Goal: Task Accomplishment & Management: Use online tool/utility

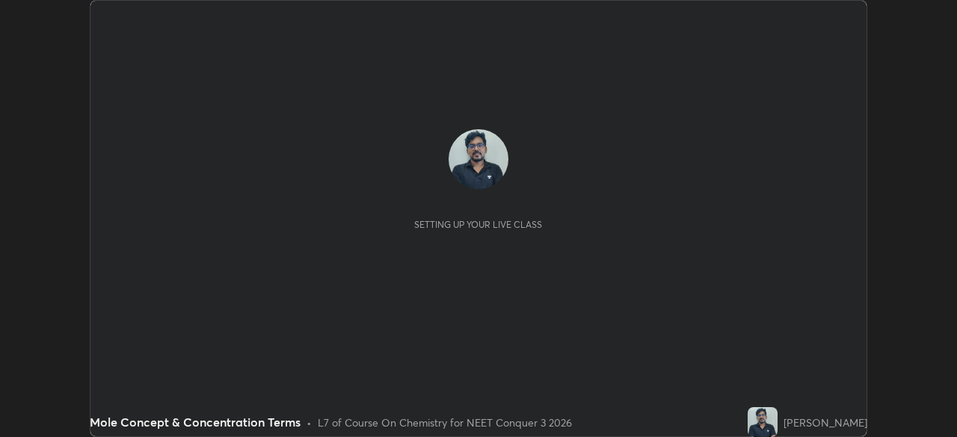
scroll to position [437, 956]
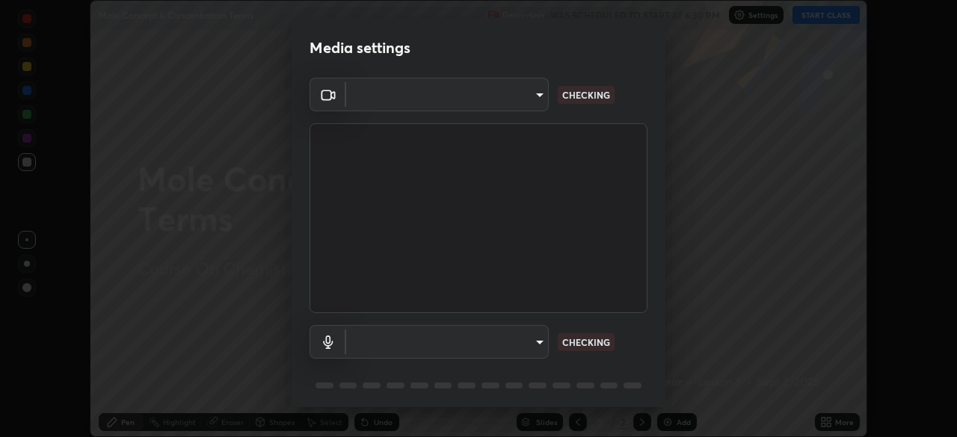
type input "1f3b1a4dbf7f6127e04a7c32b9c59d4571b9df5a52b12507af43ba0352f2305c"
type input "e5b627718591eeaf1f58acbce375d66896c0403349ed2b511c0f677bbfff9090"
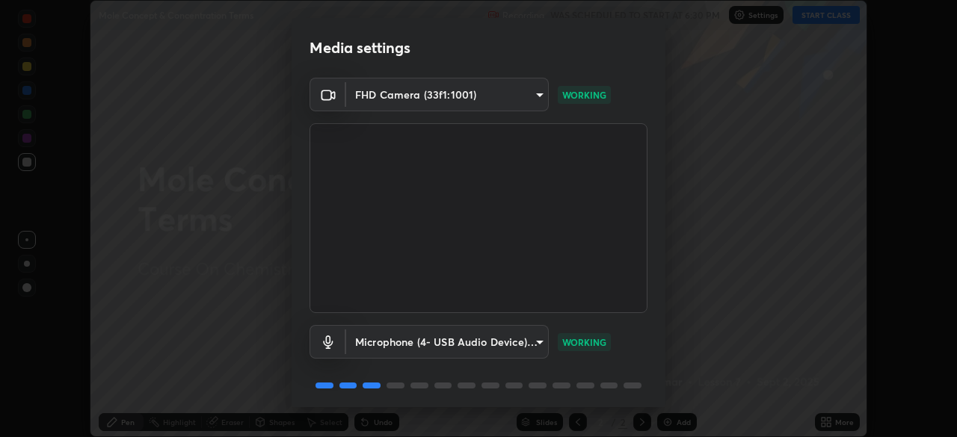
scroll to position [52, 0]
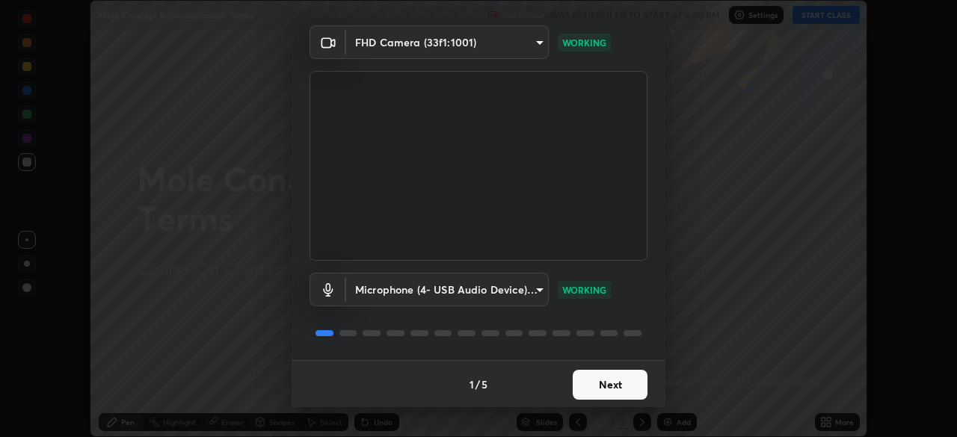
click at [614, 386] on button "Next" at bounding box center [610, 385] width 75 height 30
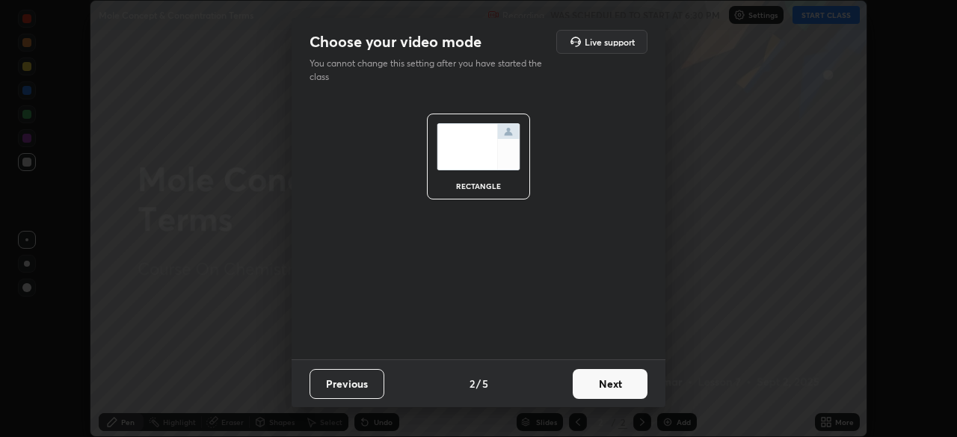
click at [616, 383] on button "Next" at bounding box center [610, 384] width 75 height 30
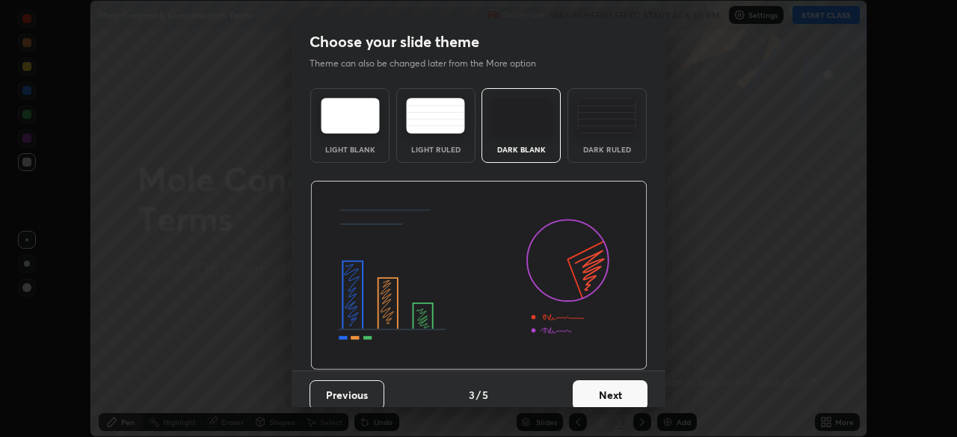
click at [620, 386] on button "Next" at bounding box center [610, 395] width 75 height 30
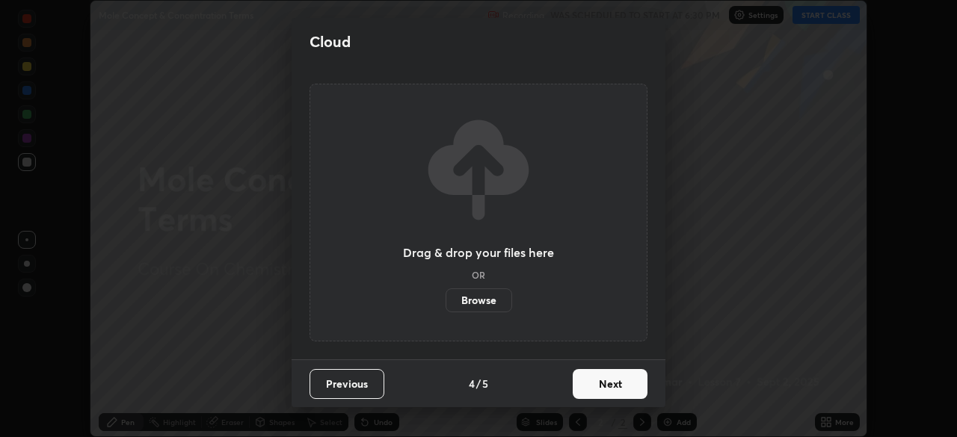
click at [616, 389] on button "Next" at bounding box center [610, 384] width 75 height 30
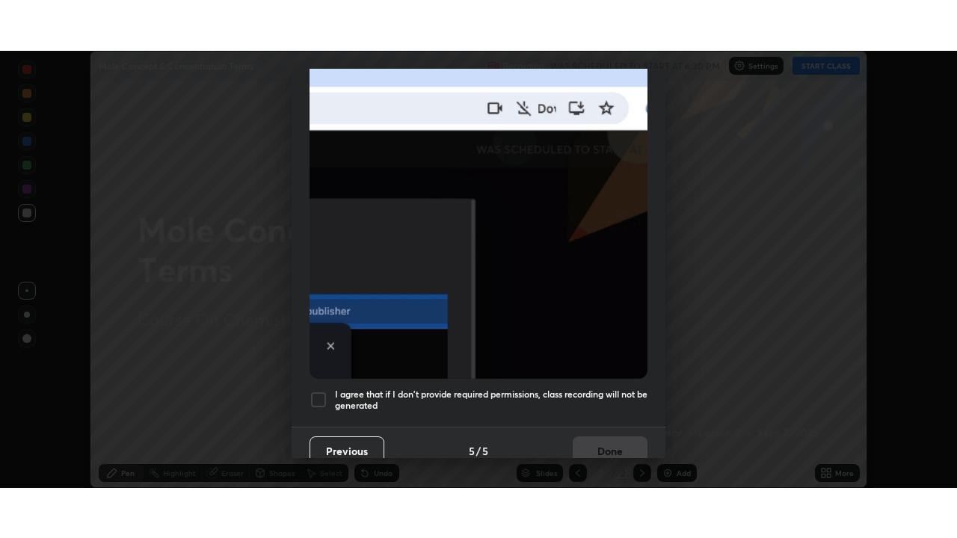
scroll to position [357, 0]
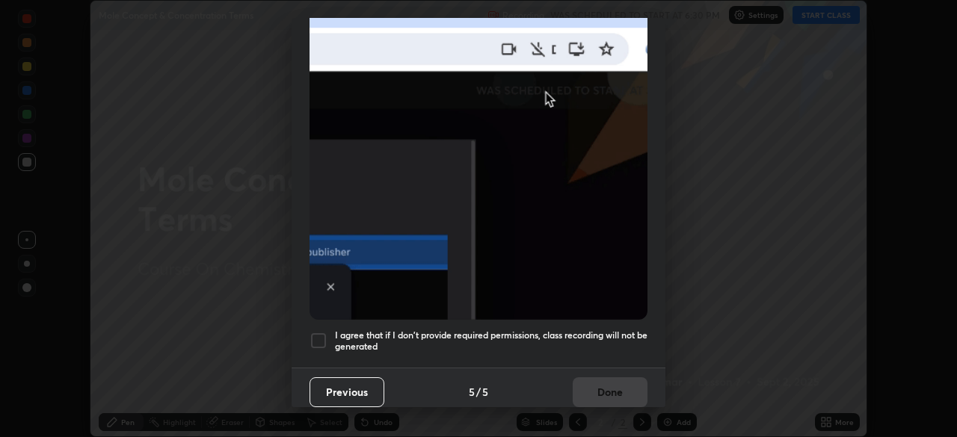
click at [320, 332] on div at bounding box center [318, 341] width 18 height 18
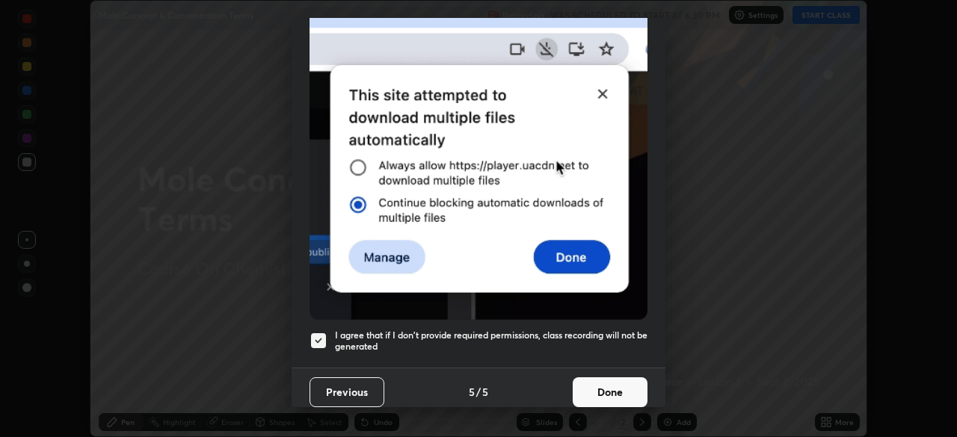
click at [609, 381] on button "Done" at bounding box center [610, 392] width 75 height 30
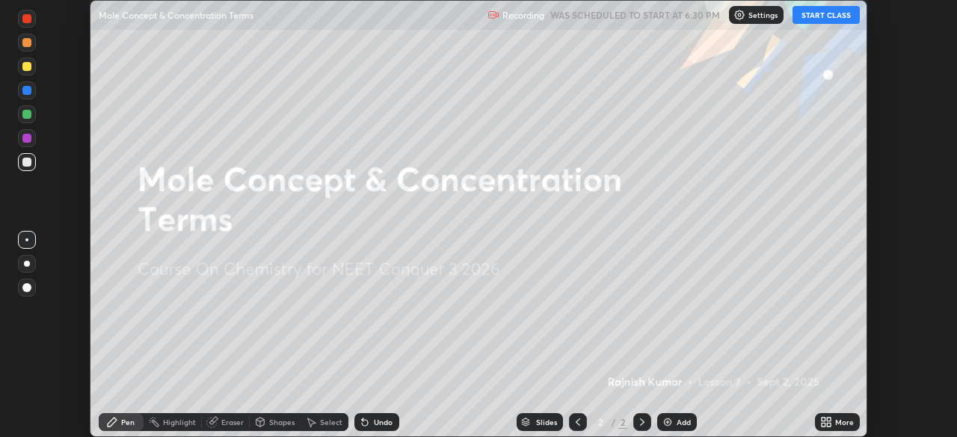
click at [839, 13] on button "START CLASS" at bounding box center [825, 15] width 67 height 18
click at [825, 419] on icon at bounding box center [823, 420] width 4 height 4
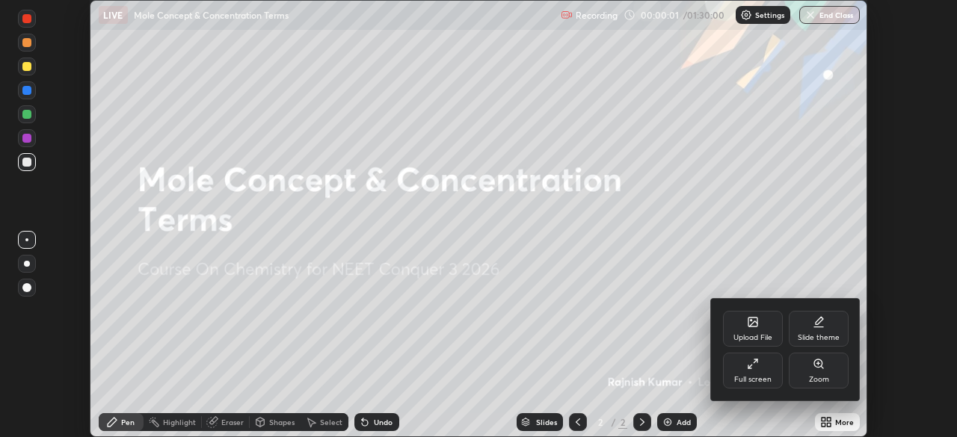
click at [750, 368] on icon at bounding box center [749, 366] width 3 height 3
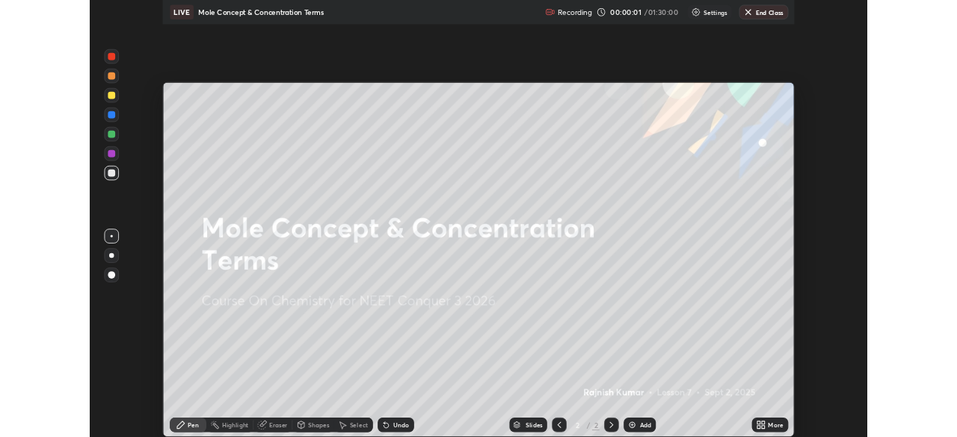
scroll to position [538, 957]
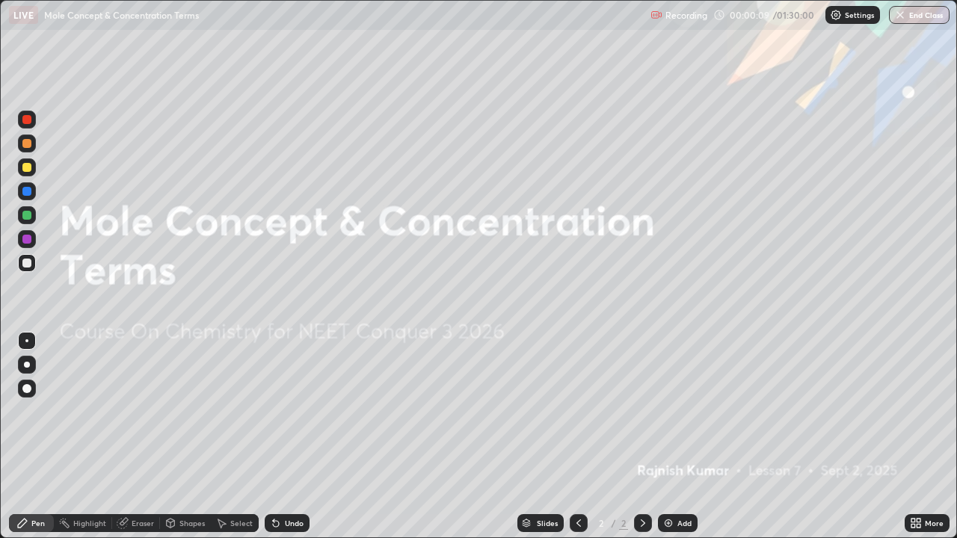
click at [680, 436] on div "Add" at bounding box center [684, 522] width 14 height 7
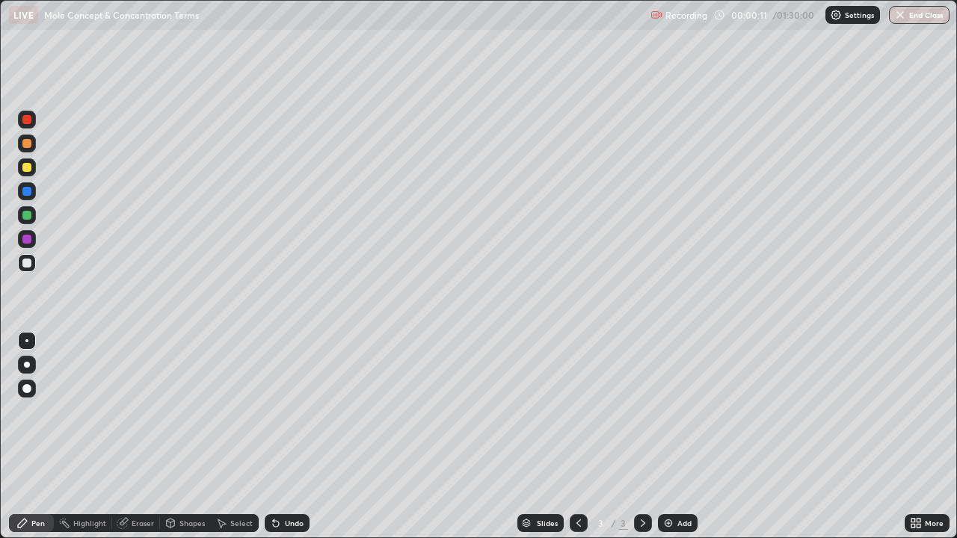
click at [28, 166] on div at bounding box center [26, 167] width 9 height 9
click at [27, 389] on div at bounding box center [26, 388] width 9 height 9
click at [293, 436] on div "Undo" at bounding box center [287, 523] width 45 height 18
click at [31, 260] on div at bounding box center [26, 263] width 9 height 9
click at [291, 436] on div "Undo" at bounding box center [294, 522] width 19 height 7
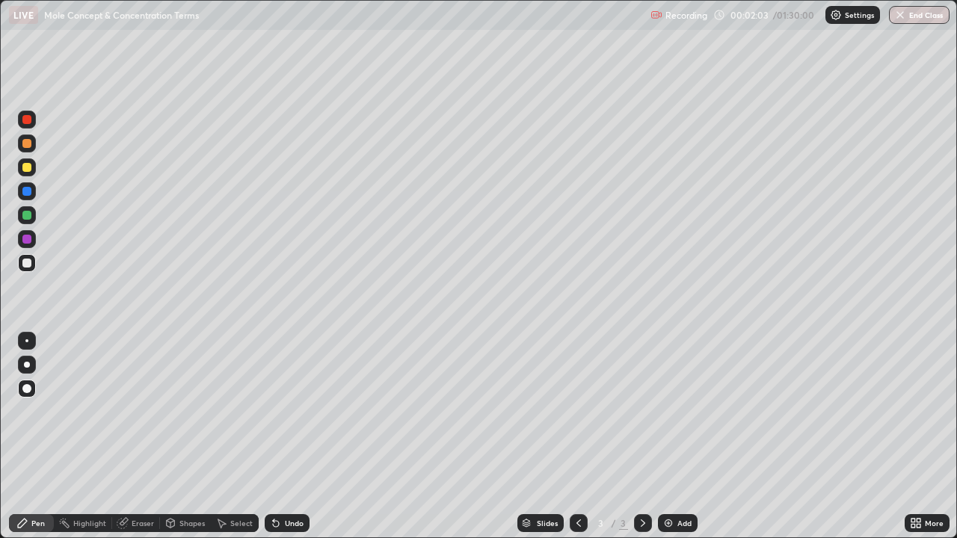
click at [289, 436] on div "Undo" at bounding box center [287, 523] width 45 height 18
click at [205, 436] on div "Shapes" at bounding box center [185, 523] width 51 height 18
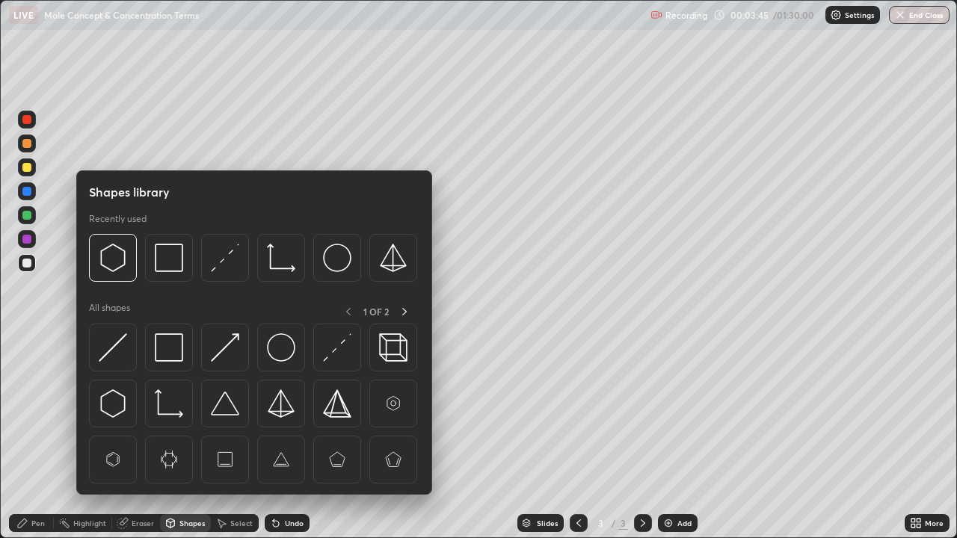
click at [173, 359] on img at bounding box center [169, 347] width 28 height 28
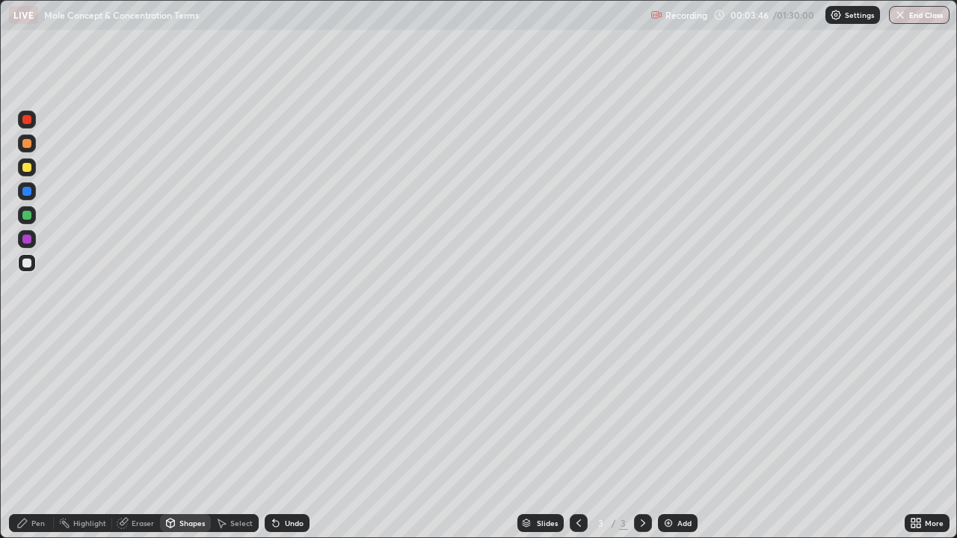
click at [28, 236] on div at bounding box center [26, 239] width 9 height 9
click at [37, 436] on div "Pen" at bounding box center [37, 522] width 13 height 7
click at [28, 265] on div at bounding box center [26, 263] width 9 height 9
click at [188, 436] on div "Shapes" at bounding box center [191, 522] width 25 height 7
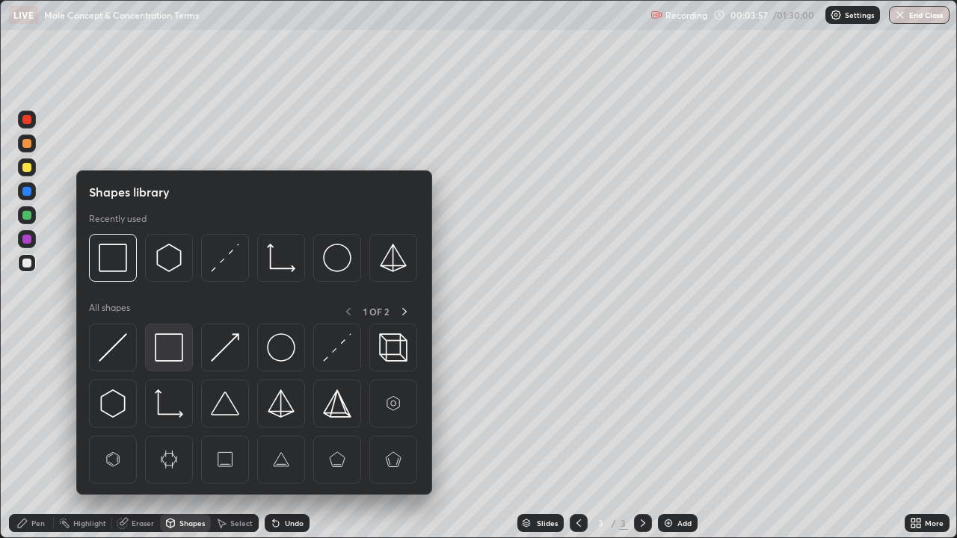
click at [172, 356] on img at bounding box center [169, 347] width 28 height 28
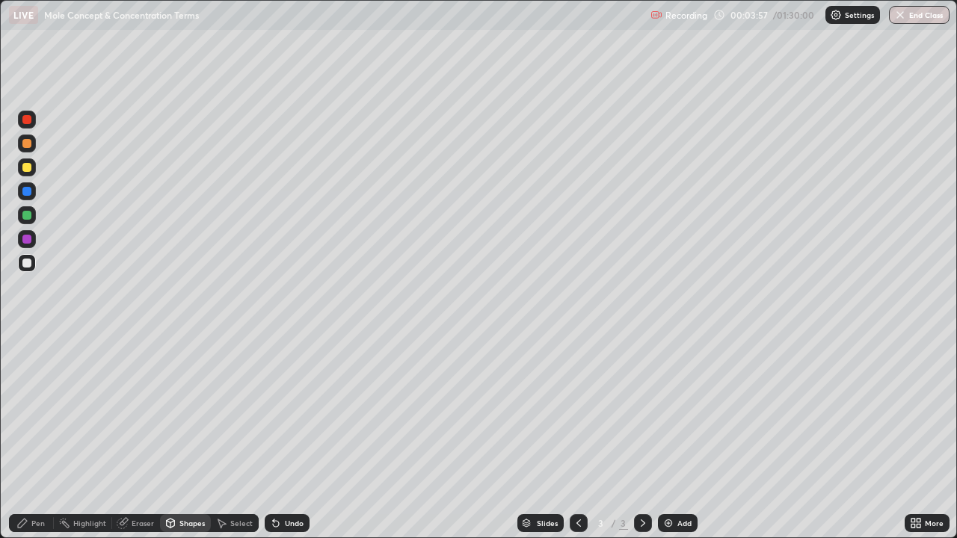
click at [31, 261] on div at bounding box center [27, 263] width 18 height 18
click at [24, 239] on div at bounding box center [26, 239] width 9 height 9
click at [39, 436] on div "Pen" at bounding box center [31, 523] width 45 height 18
click at [27, 260] on div at bounding box center [26, 263] width 9 height 9
click at [27, 238] on div at bounding box center [26, 239] width 9 height 9
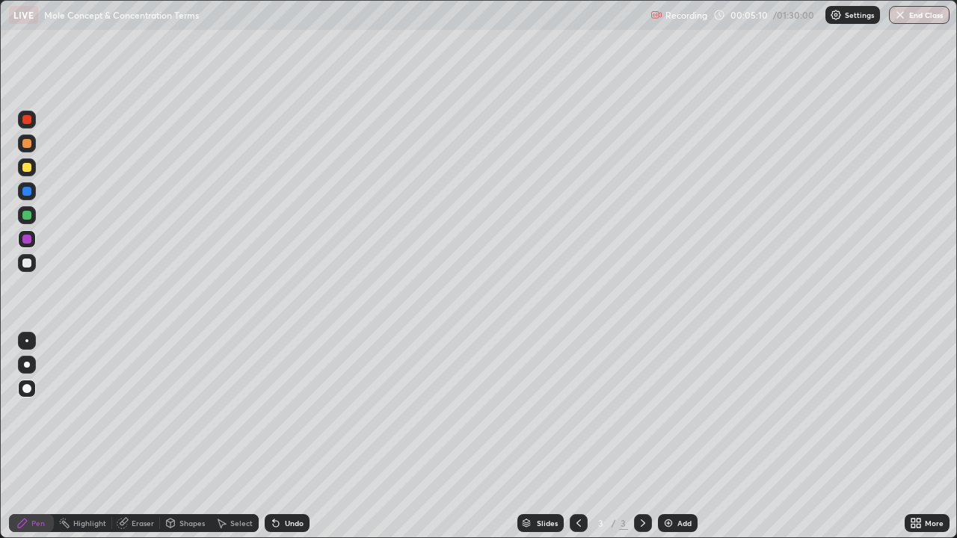
click at [291, 436] on div "Undo" at bounding box center [287, 523] width 45 height 18
click at [671, 436] on img at bounding box center [668, 523] width 12 height 12
click at [28, 215] on div at bounding box center [26, 215] width 9 height 9
click at [677, 436] on div "Add" at bounding box center [684, 522] width 14 height 7
click at [28, 169] on div at bounding box center [26, 167] width 9 height 9
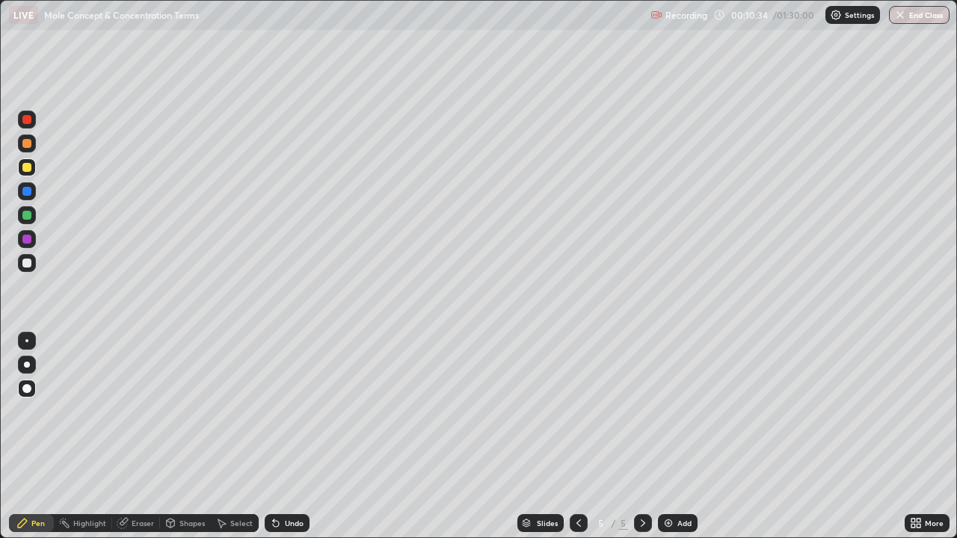
click at [578, 436] on div at bounding box center [579, 523] width 18 height 18
click at [26, 169] on div at bounding box center [26, 167] width 9 height 9
click at [26, 242] on div at bounding box center [26, 239] width 9 height 9
click at [239, 436] on div "Select" at bounding box center [241, 522] width 22 height 7
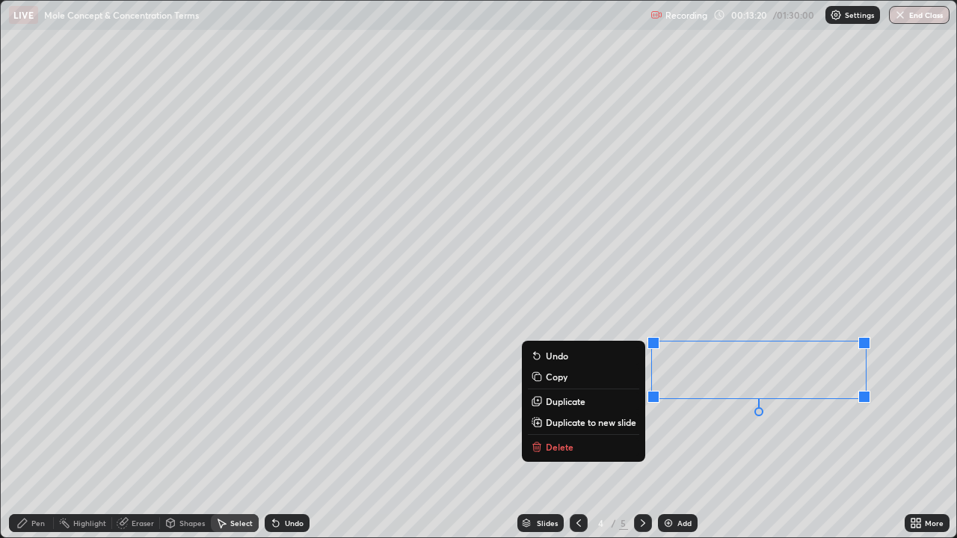
click at [906, 428] on div "0 ° Undo Copy Duplicate Duplicate to new slide Delete" at bounding box center [479, 269] width 956 height 537
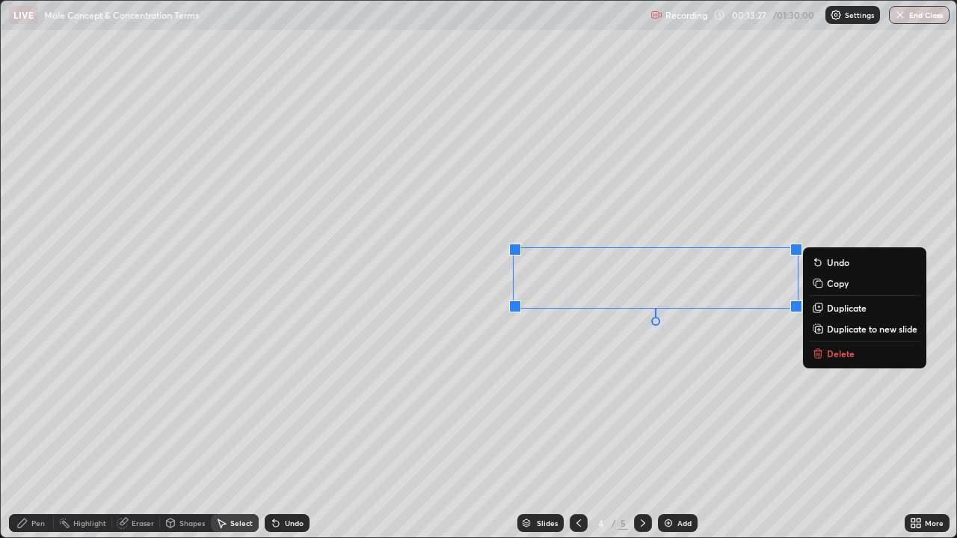
click at [40, 436] on div "Pen" at bounding box center [37, 522] width 13 height 7
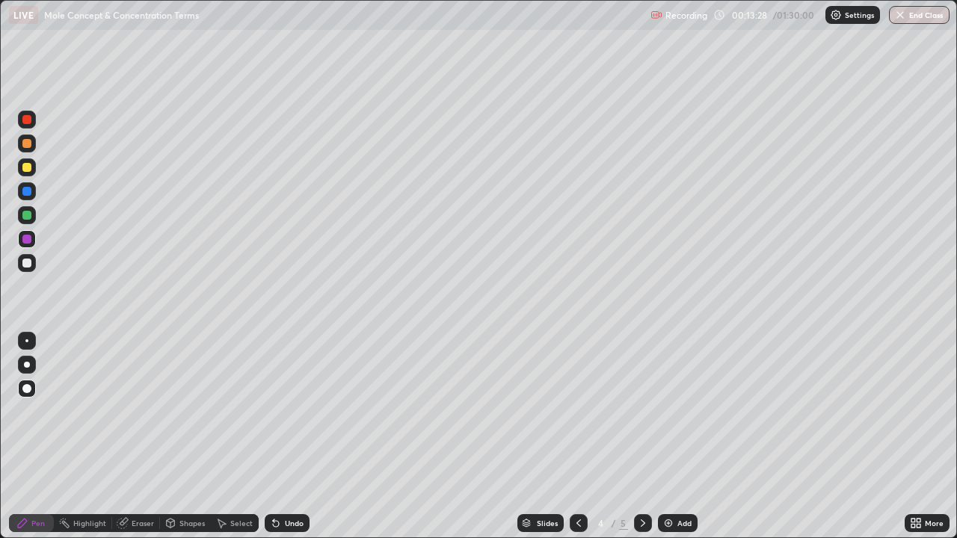
click at [918, 436] on icon at bounding box center [918, 521] width 4 height 4
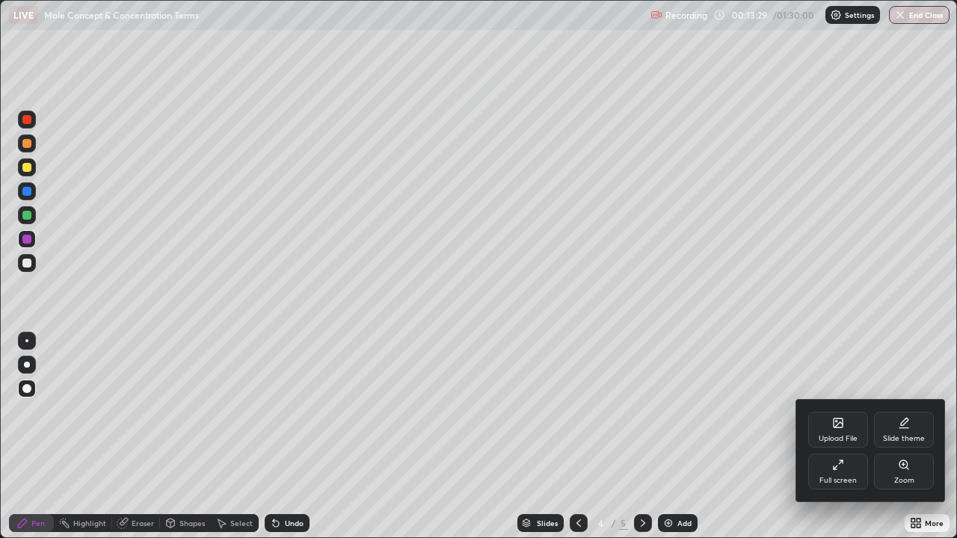
click at [849, 436] on div "Full screen" at bounding box center [837, 480] width 37 height 7
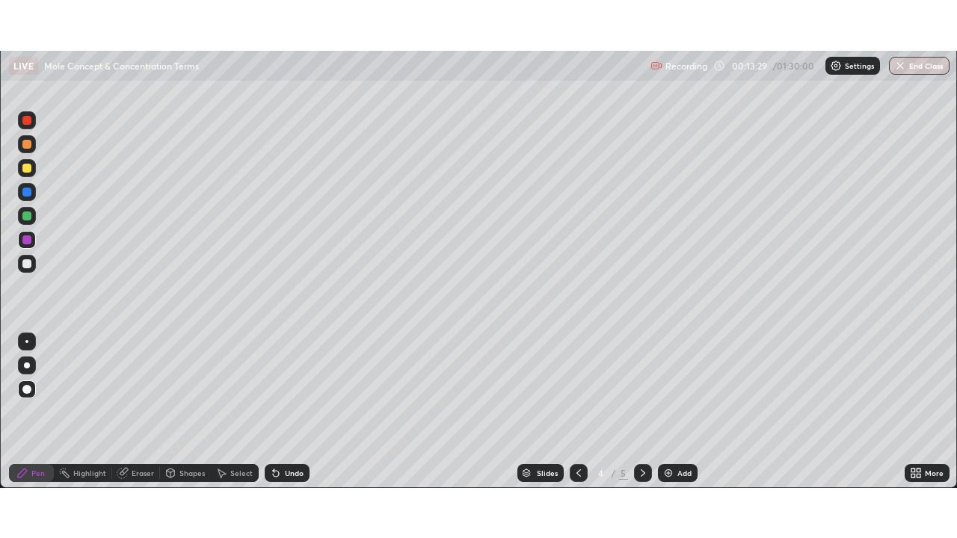
scroll to position [74304, 73786]
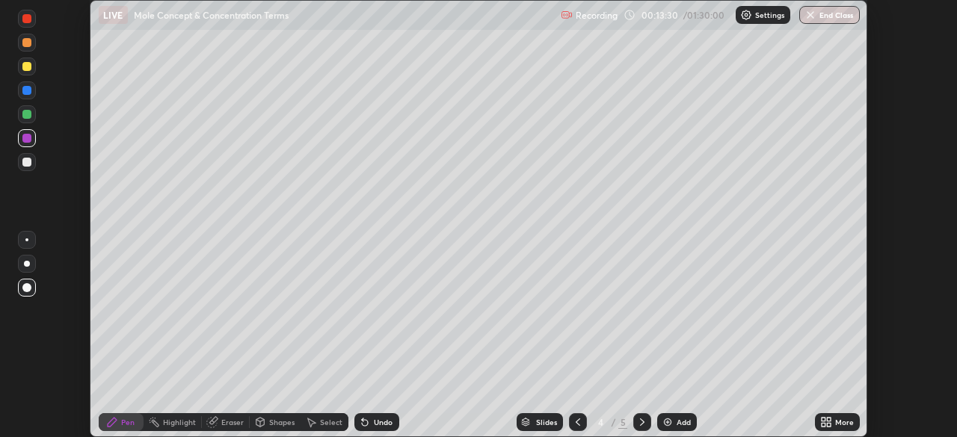
click at [835, 425] on div "More" at bounding box center [844, 422] width 19 height 7
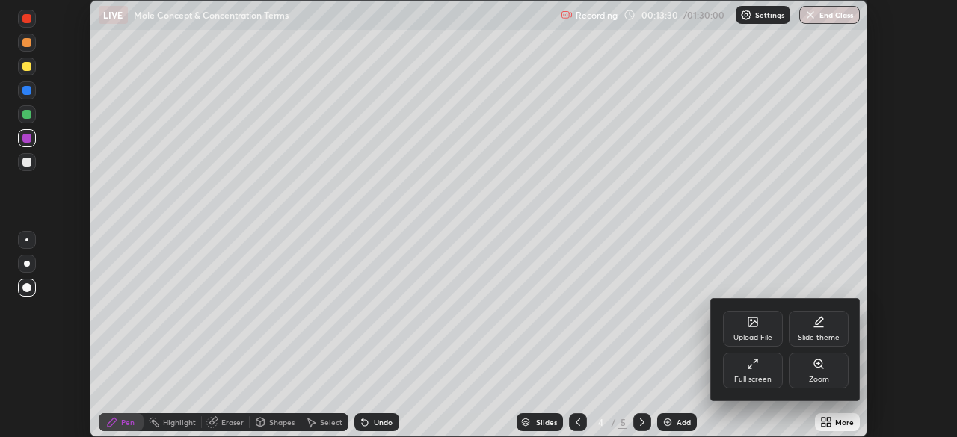
click at [750, 381] on div "Full screen" at bounding box center [752, 379] width 37 height 7
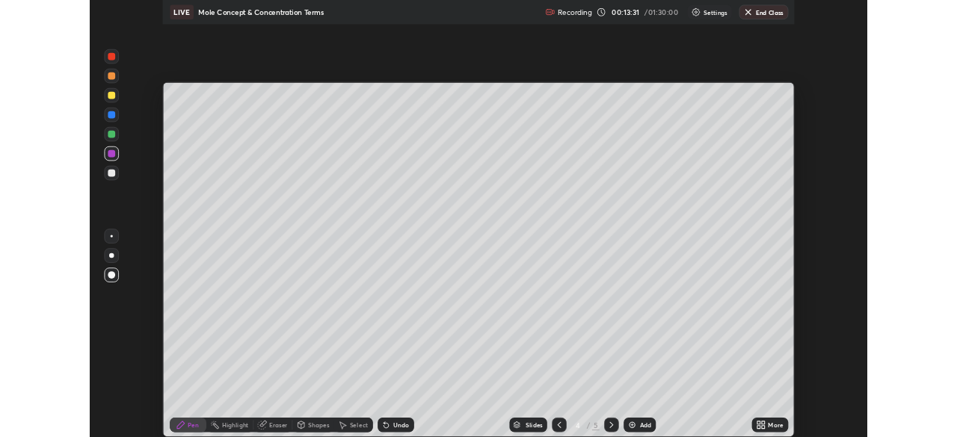
scroll to position [538, 957]
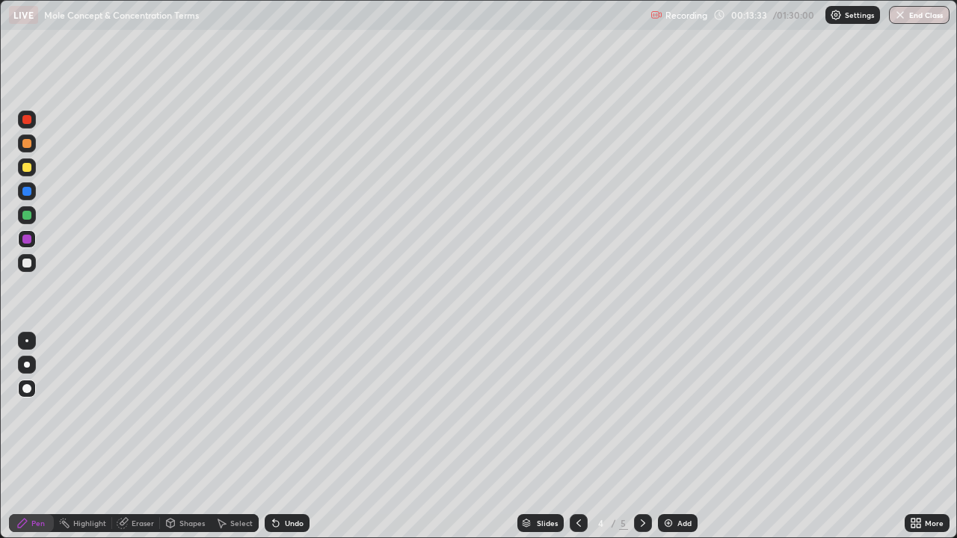
click at [30, 211] on div at bounding box center [26, 215] width 9 height 9
click at [29, 241] on div at bounding box center [26, 239] width 9 height 9
click at [639, 436] on icon at bounding box center [643, 523] width 12 height 12
click at [25, 217] on div at bounding box center [26, 215] width 9 height 9
click at [576, 436] on icon at bounding box center [579, 523] width 12 height 12
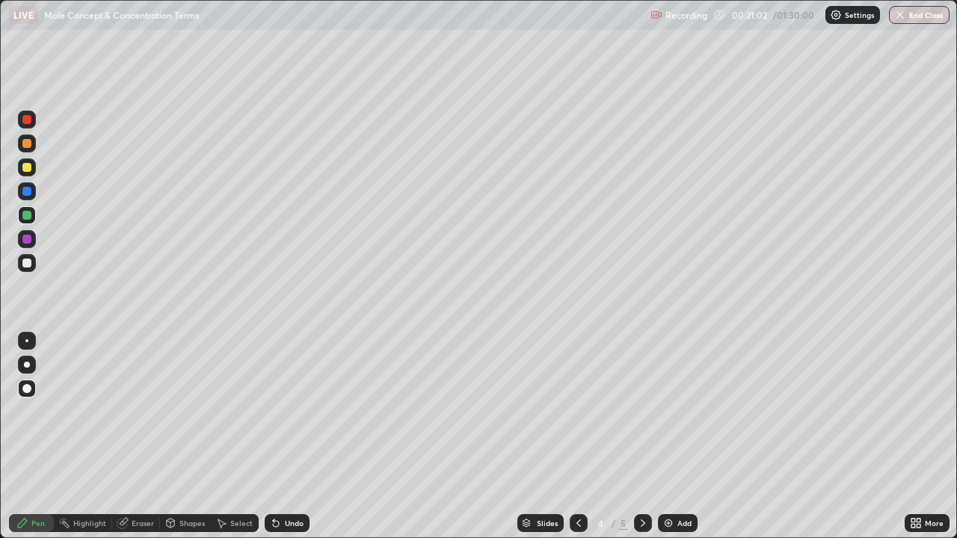
click at [640, 436] on icon at bounding box center [643, 523] width 12 height 12
click at [29, 238] on div at bounding box center [26, 239] width 9 height 9
click at [664, 436] on div "Add" at bounding box center [678, 523] width 40 height 18
click at [28, 161] on div at bounding box center [27, 167] width 18 height 18
click at [194, 436] on div "Shapes" at bounding box center [191, 522] width 25 height 7
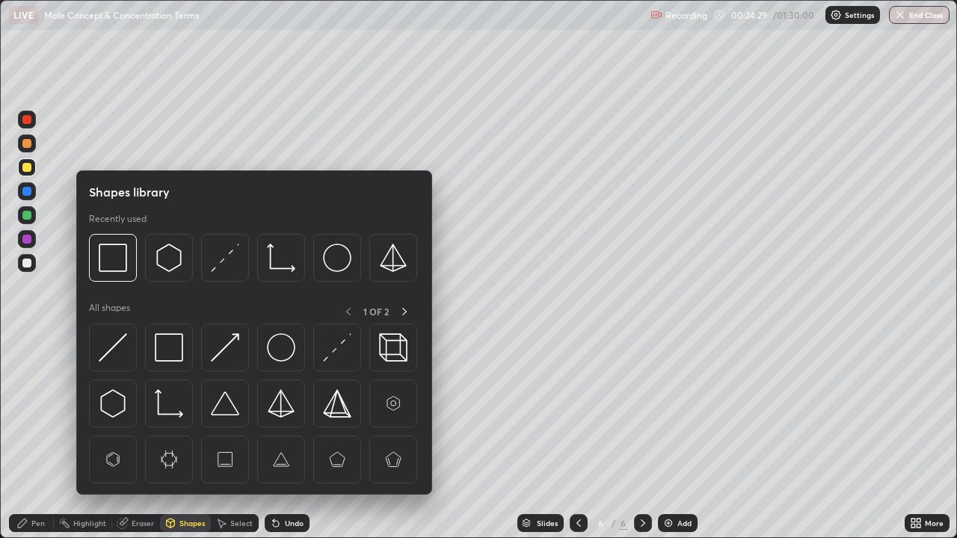
click at [171, 345] on img at bounding box center [169, 347] width 28 height 28
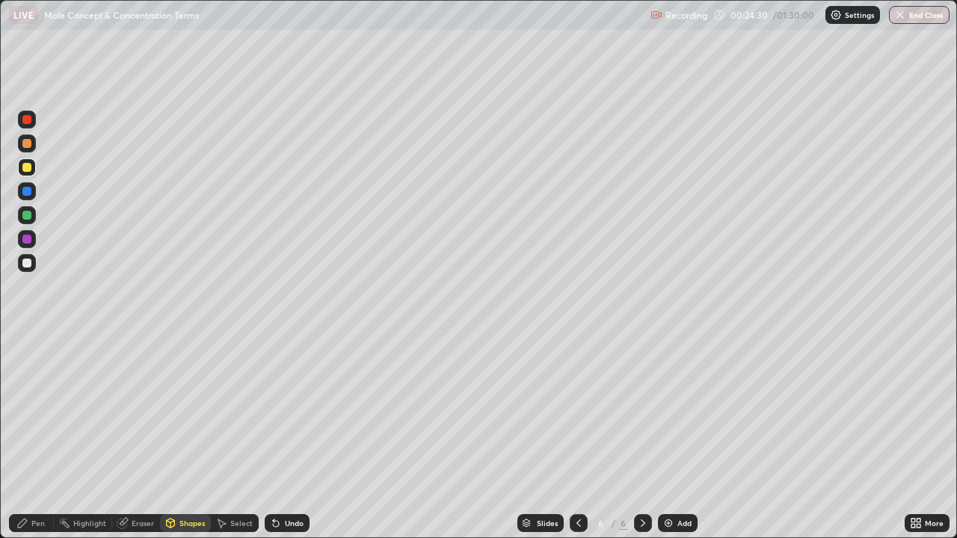
click at [28, 215] on div at bounding box center [26, 215] width 9 height 9
click at [247, 436] on div "Select" at bounding box center [241, 522] width 22 height 7
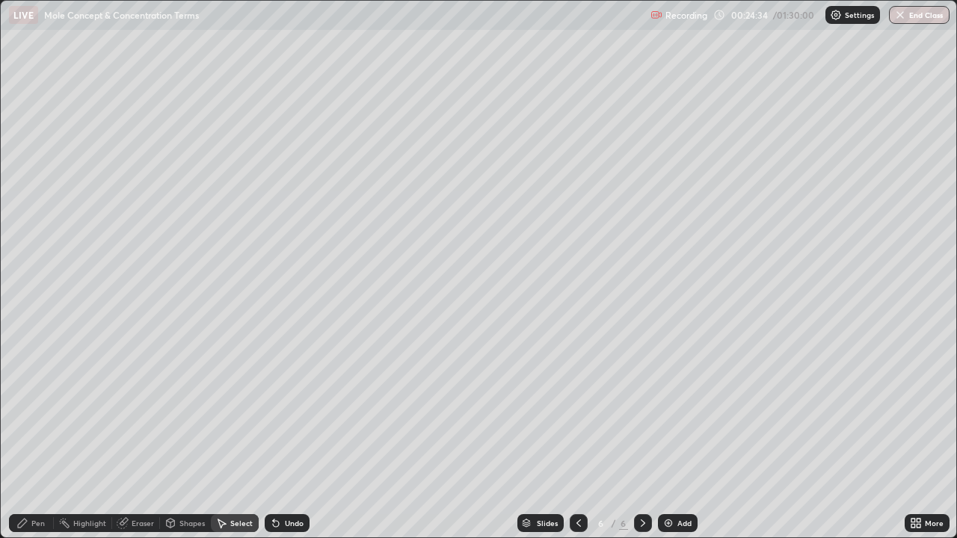
click at [241, 436] on div "Select" at bounding box center [241, 522] width 22 height 7
click at [241, 185] on div "0 ° Undo Copy Duplicate Duplicate to new slide Delete" at bounding box center [479, 269] width 956 height 537
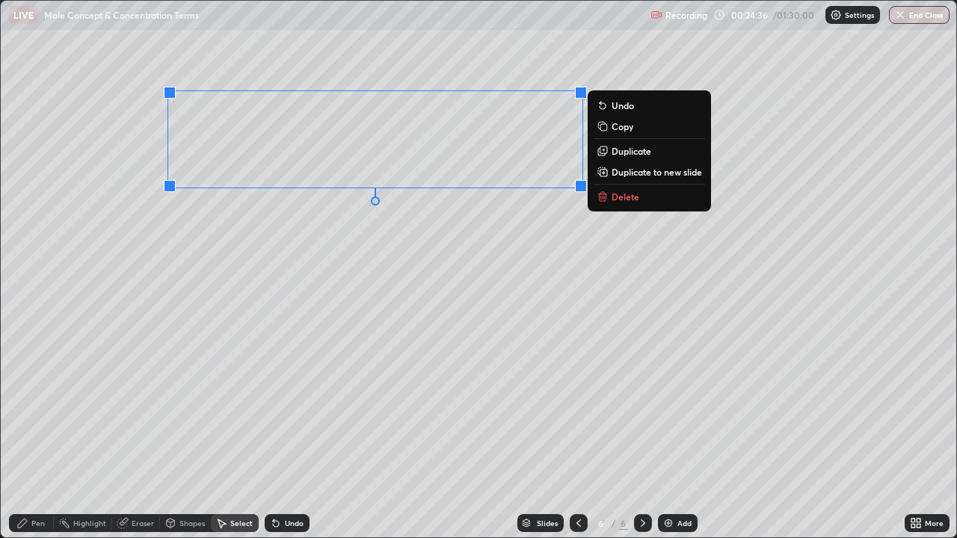
click at [229, 252] on div "0 ° Undo Copy Duplicate Duplicate to new slide Delete" at bounding box center [479, 269] width 956 height 537
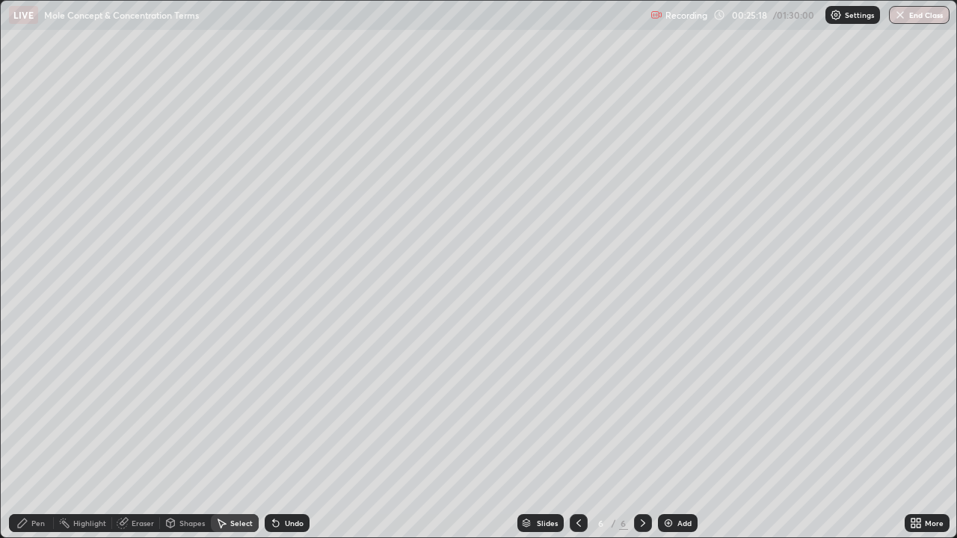
click at [34, 436] on div "Pen" at bounding box center [37, 522] width 13 height 7
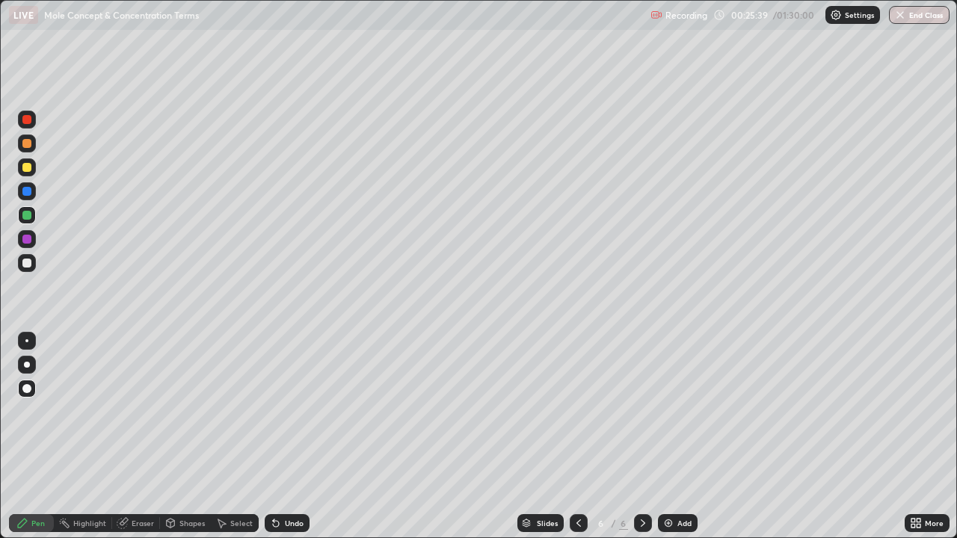
click at [231, 436] on div "Select" at bounding box center [235, 523] width 48 height 18
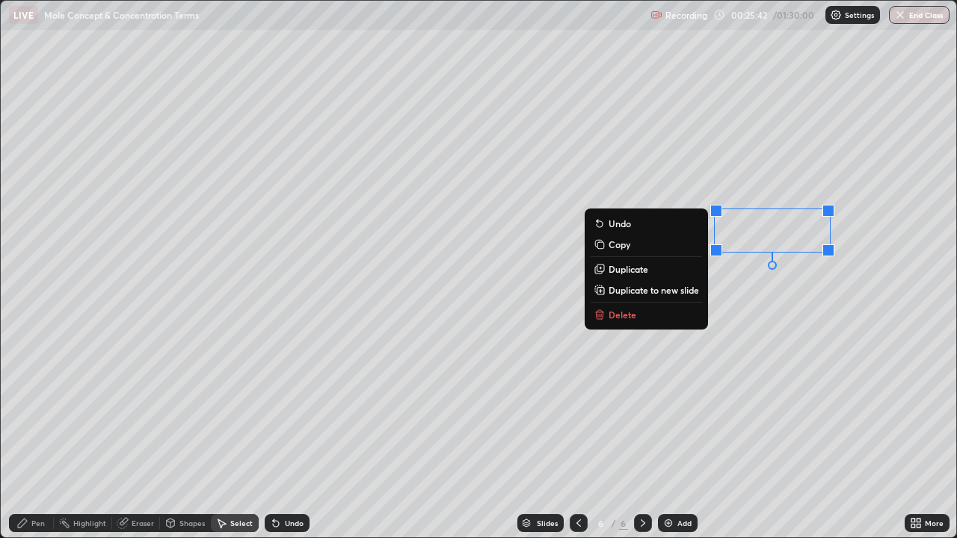
click at [45, 436] on div "Pen" at bounding box center [31, 523] width 45 height 18
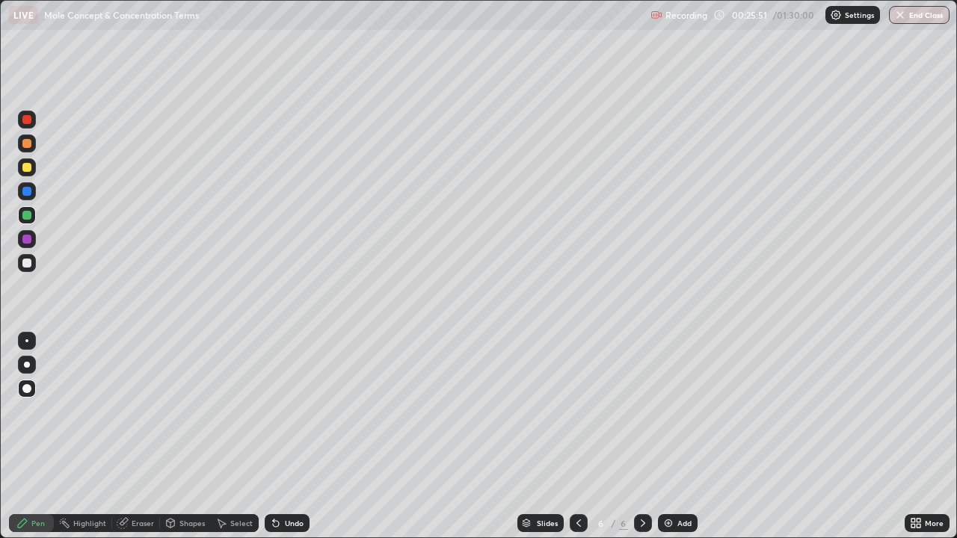
click at [28, 263] on div at bounding box center [26, 263] width 9 height 9
click at [286, 436] on div "Undo" at bounding box center [294, 522] width 19 height 7
click at [285, 436] on div "Undo" at bounding box center [294, 522] width 19 height 7
click at [286, 436] on div "Undo" at bounding box center [294, 522] width 19 height 7
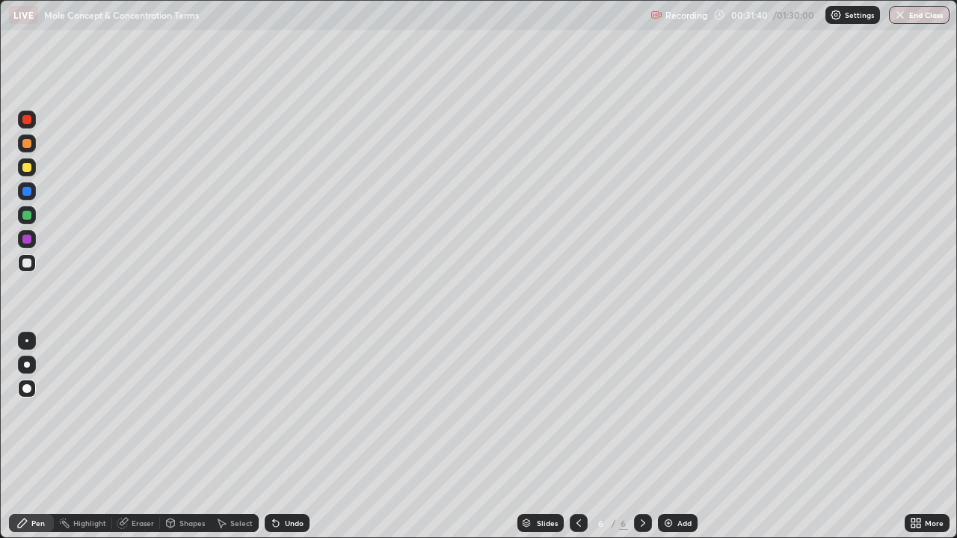
click at [676, 436] on div "Add" at bounding box center [678, 523] width 40 height 18
click at [24, 215] on div at bounding box center [26, 215] width 9 height 9
click at [187, 436] on div "Shapes" at bounding box center [191, 522] width 25 height 7
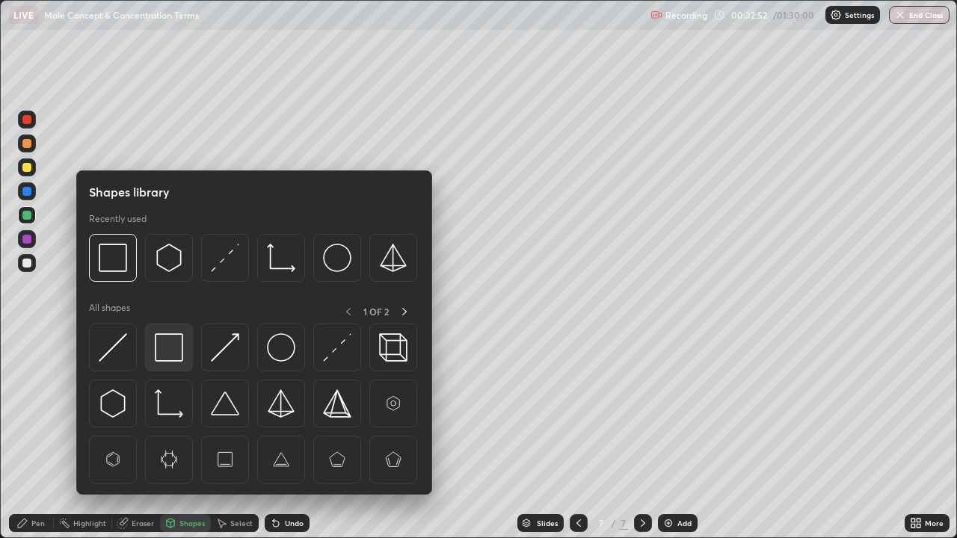
click at [172, 350] on img at bounding box center [169, 347] width 28 height 28
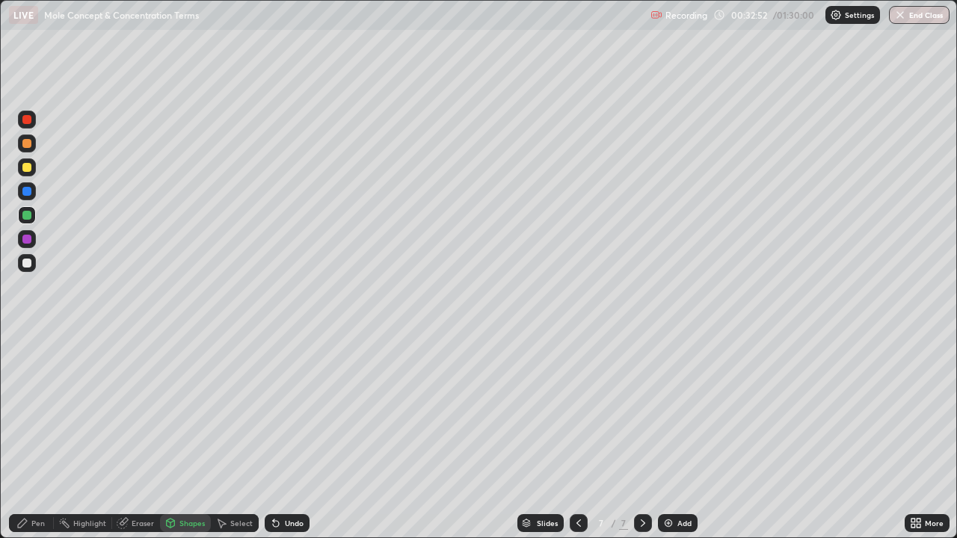
click at [28, 239] on div at bounding box center [26, 239] width 9 height 9
click at [28, 436] on icon at bounding box center [22, 523] width 12 height 12
click at [29, 215] on div at bounding box center [26, 215] width 9 height 9
click at [182, 436] on div "Shapes" at bounding box center [191, 522] width 25 height 7
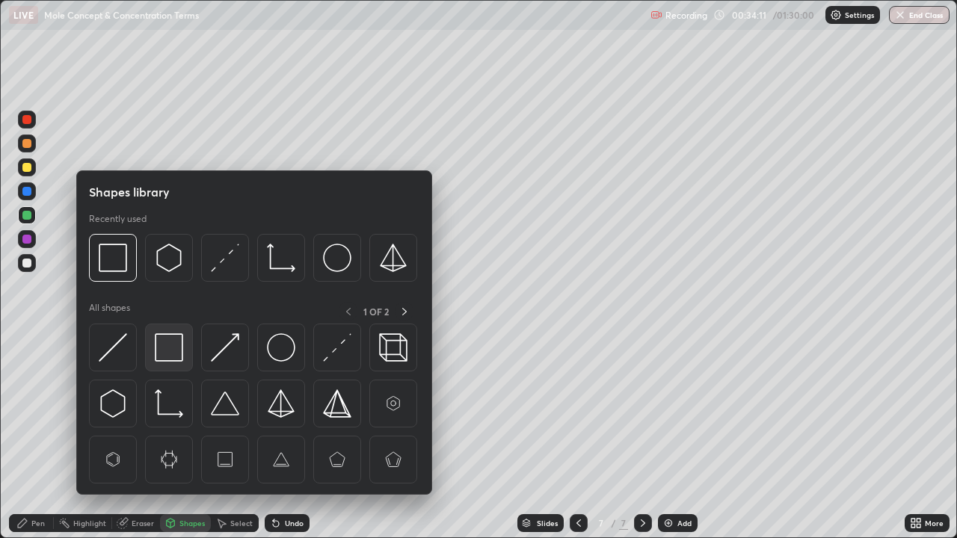
click at [175, 352] on img at bounding box center [169, 347] width 28 height 28
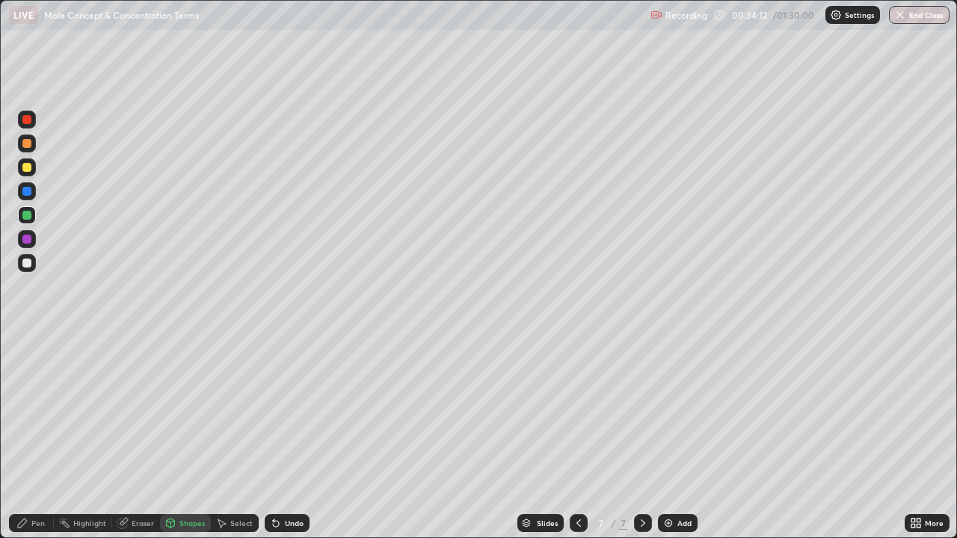
click at [33, 241] on div at bounding box center [27, 239] width 18 height 18
click at [283, 436] on div "Undo" at bounding box center [287, 523] width 45 height 18
click at [33, 436] on div "Pen" at bounding box center [37, 522] width 13 height 7
click at [188, 436] on div "Shapes" at bounding box center [191, 522] width 25 height 7
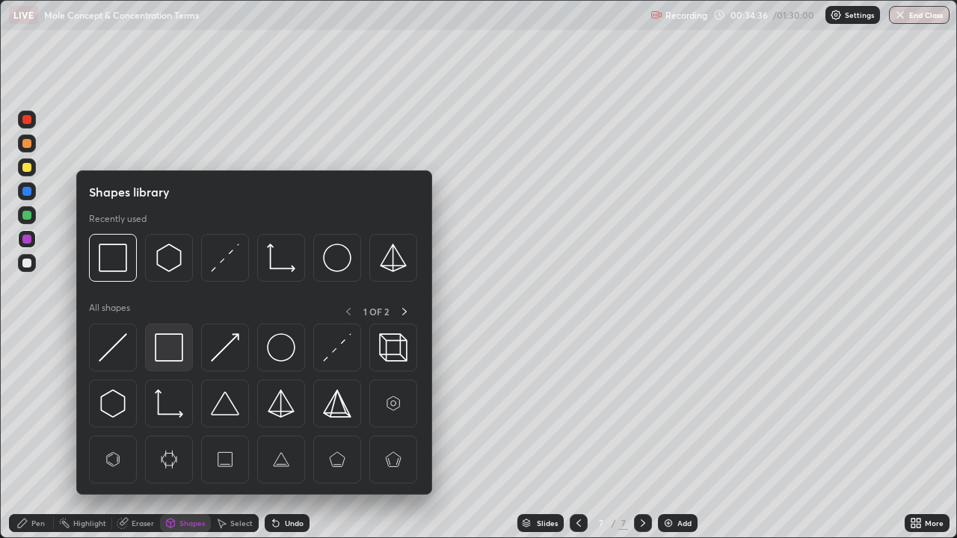
click at [167, 354] on img at bounding box center [169, 347] width 28 height 28
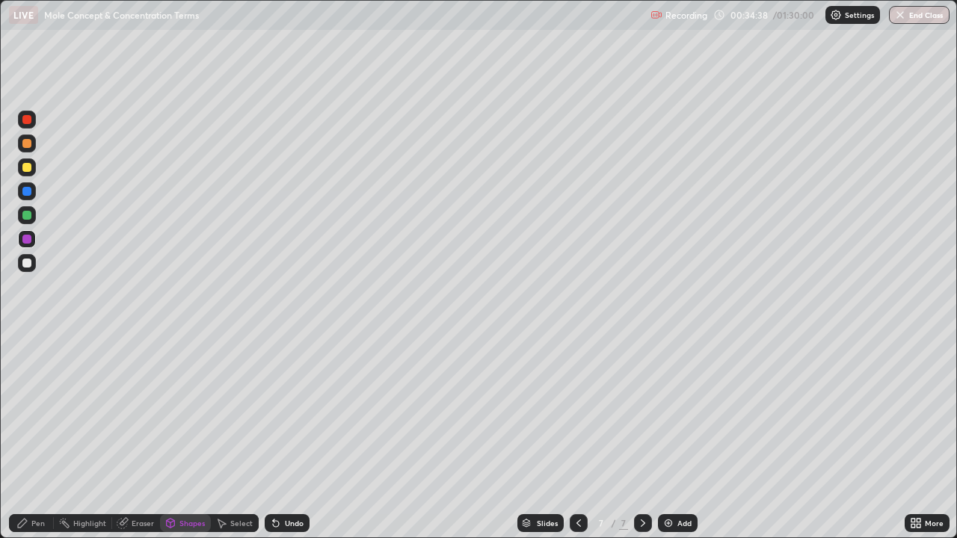
click at [280, 436] on div "Undo" at bounding box center [287, 523] width 45 height 18
click at [28, 215] on div at bounding box center [26, 215] width 9 height 9
click at [37, 436] on div "Pen" at bounding box center [37, 522] width 13 height 7
click at [31, 264] on div at bounding box center [26, 263] width 9 height 9
click at [301, 436] on div "Undo" at bounding box center [294, 522] width 19 height 7
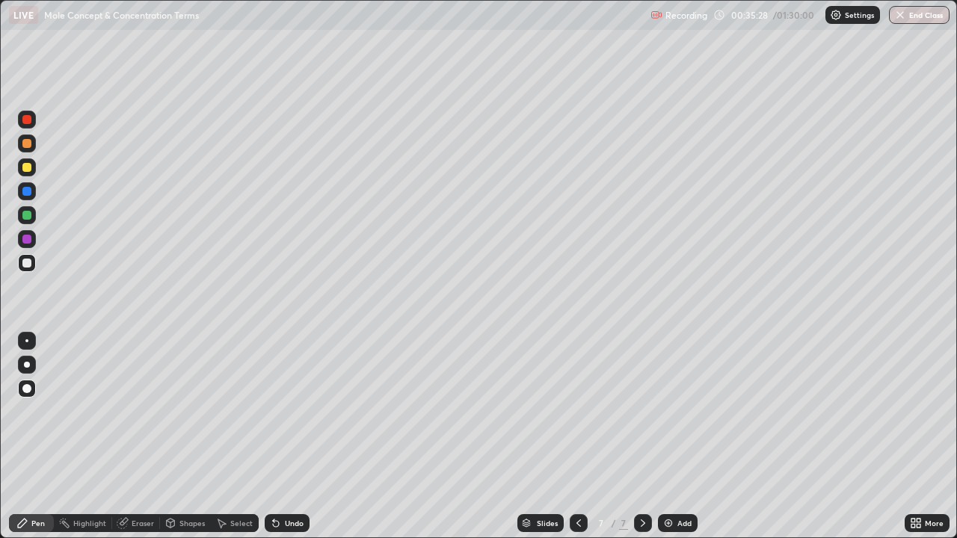
click at [297, 436] on div "Undo" at bounding box center [294, 522] width 19 height 7
click at [33, 244] on div at bounding box center [27, 239] width 18 height 18
click at [680, 436] on div "Add" at bounding box center [684, 522] width 14 height 7
click at [29, 212] on div at bounding box center [26, 215] width 9 height 9
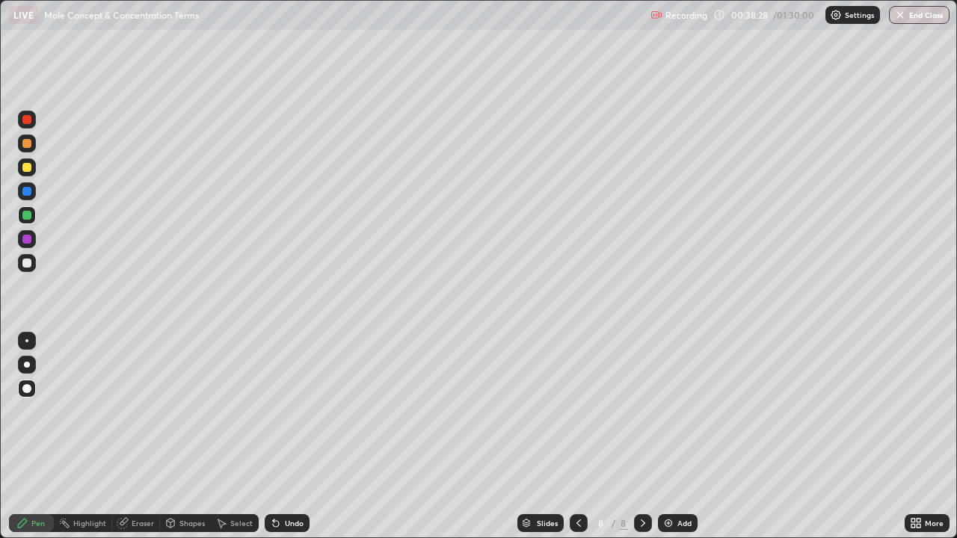
click at [30, 263] on div at bounding box center [26, 263] width 9 height 9
click at [30, 169] on div at bounding box center [26, 167] width 9 height 9
click at [34, 263] on div at bounding box center [27, 263] width 18 height 18
click at [29, 217] on div at bounding box center [26, 215] width 9 height 9
click at [28, 262] on div at bounding box center [26, 263] width 9 height 9
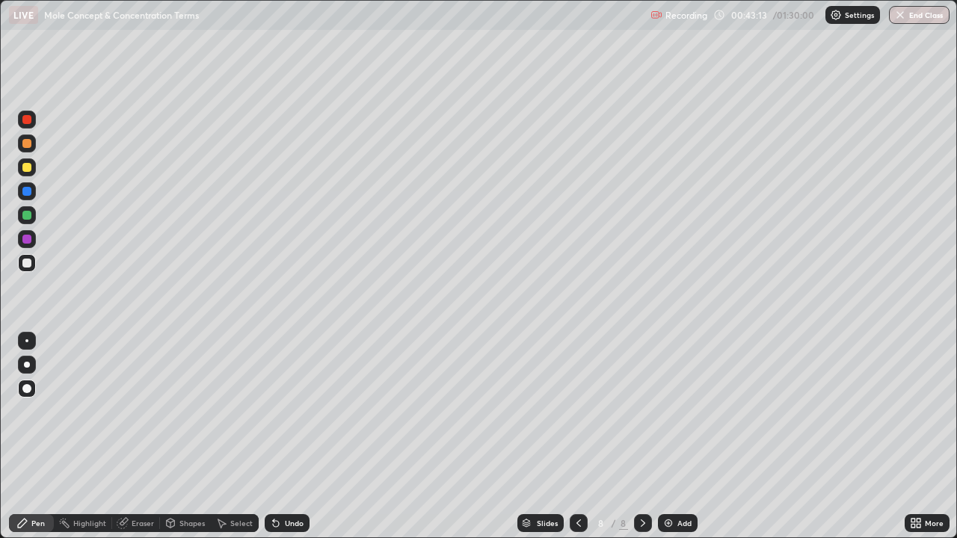
click at [28, 215] on div at bounding box center [26, 215] width 9 height 9
click at [682, 436] on div "Add" at bounding box center [684, 522] width 14 height 7
click at [25, 170] on div at bounding box center [26, 167] width 9 height 9
click at [25, 217] on div at bounding box center [26, 215] width 9 height 9
click at [293, 436] on div "Undo" at bounding box center [287, 523] width 45 height 18
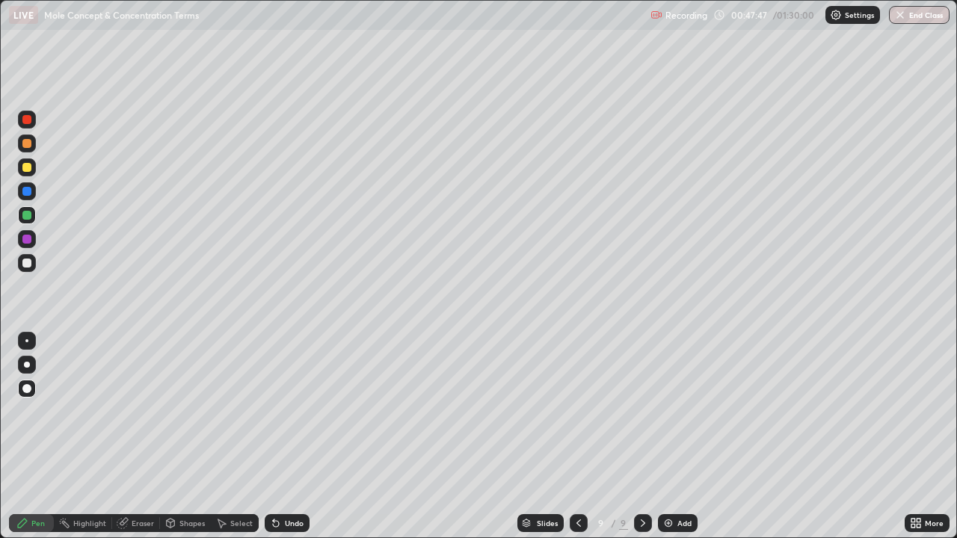
click at [28, 167] on div at bounding box center [26, 167] width 9 height 9
click at [30, 265] on div at bounding box center [26, 263] width 9 height 9
click at [671, 436] on img at bounding box center [668, 523] width 12 height 12
click at [27, 170] on div at bounding box center [26, 167] width 9 height 9
click at [287, 436] on div "Undo" at bounding box center [294, 522] width 19 height 7
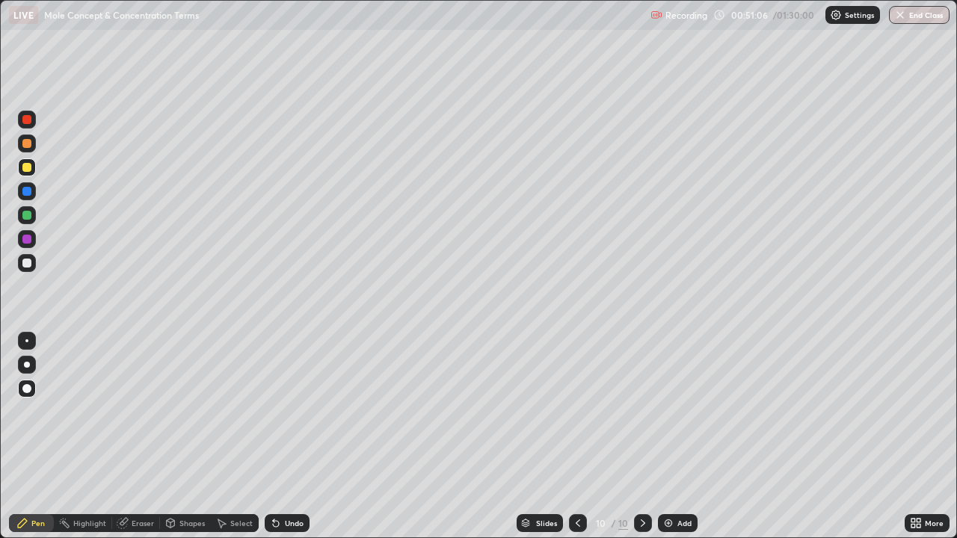
click at [282, 436] on div "Undo" at bounding box center [287, 523] width 45 height 18
click at [28, 220] on div at bounding box center [27, 215] width 18 height 18
click at [29, 215] on div at bounding box center [26, 215] width 9 height 9
click at [28, 218] on div at bounding box center [26, 215] width 9 height 9
click at [674, 436] on div "Add" at bounding box center [678, 523] width 40 height 18
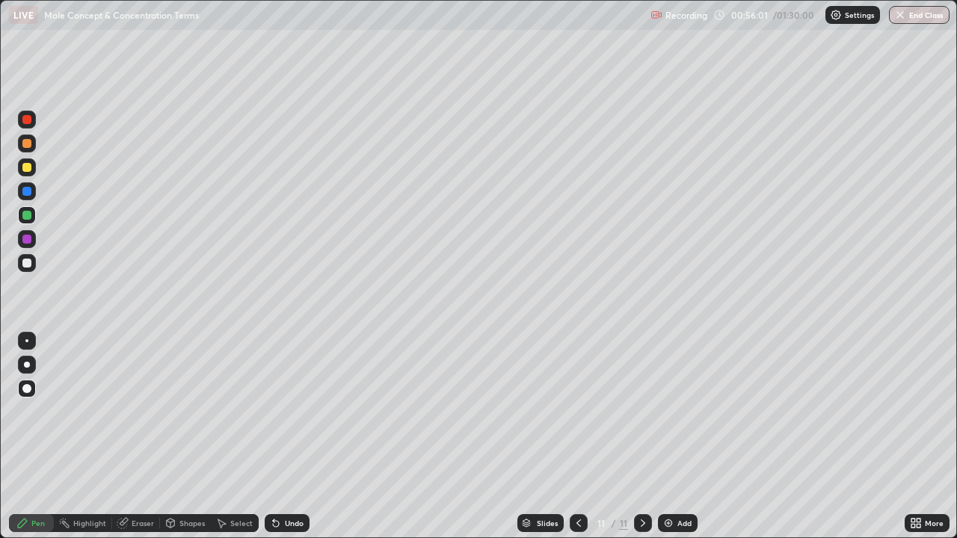
click at [31, 169] on div at bounding box center [26, 167] width 9 height 9
click at [282, 436] on div "Undo" at bounding box center [287, 523] width 45 height 18
click at [274, 436] on icon at bounding box center [276, 524] width 6 height 6
click at [27, 216] on div at bounding box center [26, 215] width 9 height 9
click at [28, 239] on div at bounding box center [26, 239] width 9 height 9
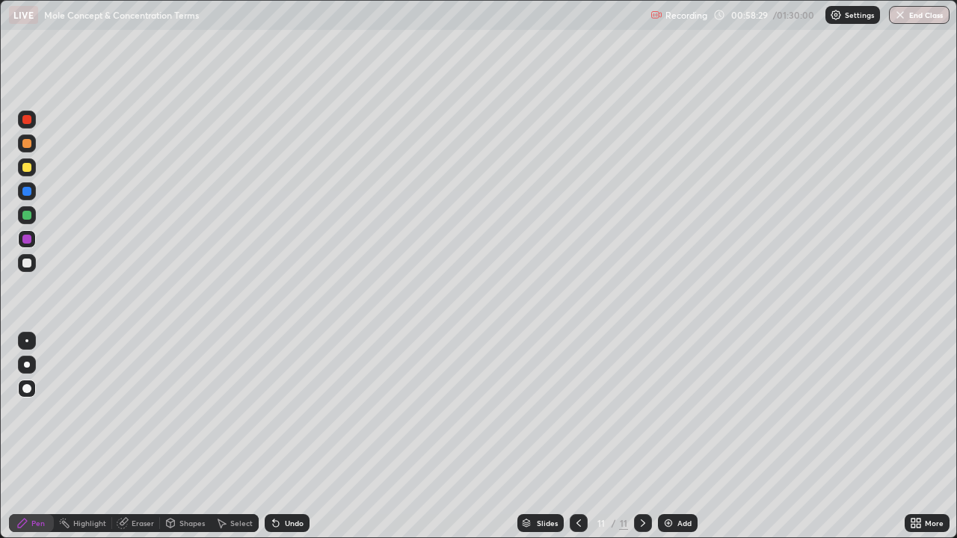
click at [28, 171] on div at bounding box center [26, 167] width 9 height 9
click at [27, 217] on div at bounding box center [26, 215] width 9 height 9
click at [675, 436] on div "Add" at bounding box center [678, 523] width 40 height 18
click at [31, 169] on div at bounding box center [26, 167] width 9 height 9
click at [27, 167] on div at bounding box center [26, 167] width 9 height 9
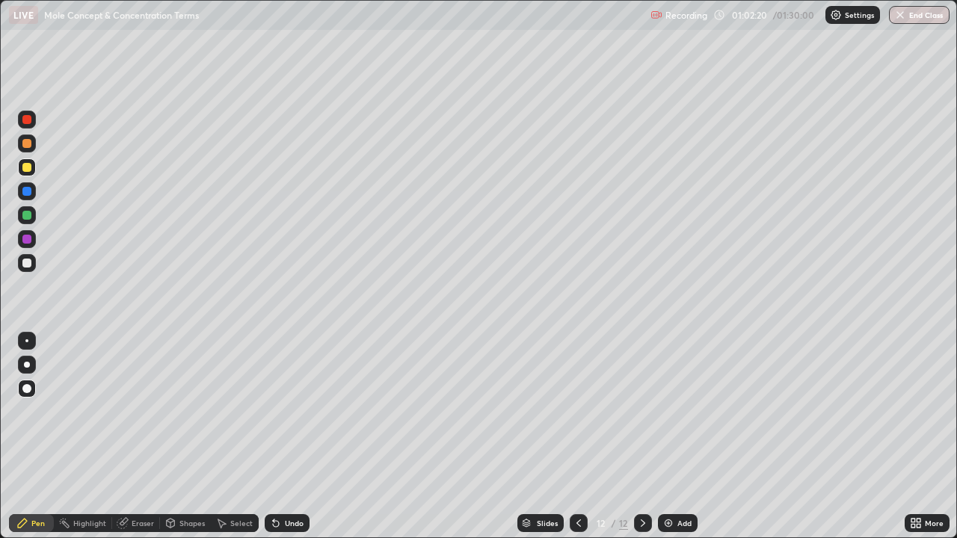
click at [27, 215] on div at bounding box center [26, 215] width 9 height 9
click at [579, 436] on icon at bounding box center [579, 523] width 12 height 12
click at [643, 436] on icon at bounding box center [643, 523] width 12 height 12
click at [291, 436] on div "Undo" at bounding box center [294, 522] width 19 height 7
click at [670, 436] on img at bounding box center [668, 523] width 12 height 12
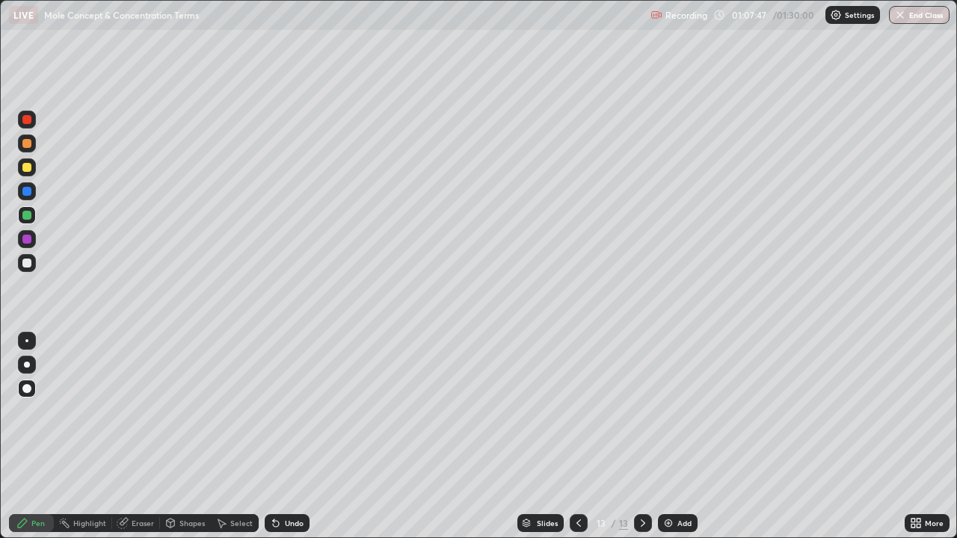
click at [289, 436] on div "Undo" at bounding box center [294, 522] width 19 height 7
click at [294, 436] on div "Undo" at bounding box center [287, 523] width 45 height 18
click at [291, 436] on div "Undo" at bounding box center [294, 522] width 19 height 7
click at [292, 436] on div "Undo" at bounding box center [294, 522] width 19 height 7
click at [294, 436] on div "Undo" at bounding box center [294, 522] width 19 height 7
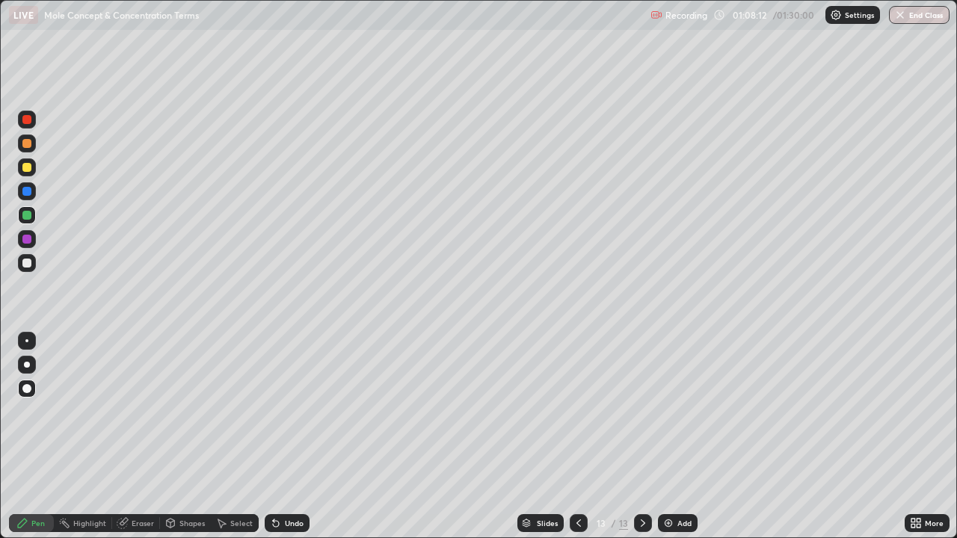
click at [295, 436] on div "Undo" at bounding box center [294, 522] width 19 height 7
click at [28, 236] on div at bounding box center [26, 239] width 9 height 9
click at [26, 239] on div at bounding box center [26, 239] width 9 height 9
click at [285, 436] on div "Undo" at bounding box center [294, 522] width 19 height 7
click at [281, 436] on div "Undo" at bounding box center [287, 523] width 45 height 18
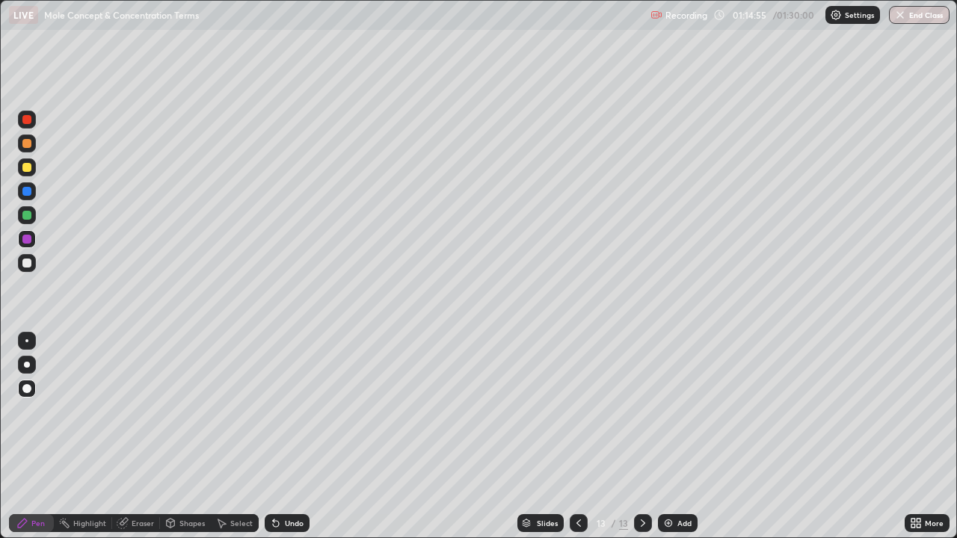
click at [670, 436] on img at bounding box center [668, 523] width 12 height 12
click at [27, 167] on div at bounding box center [26, 167] width 9 height 9
click at [24, 212] on div at bounding box center [26, 215] width 9 height 9
click at [26, 262] on div at bounding box center [26, 263] width 9 height 9
click at [27, 214] on div at bounding box center [26, 215] width 9 height 9
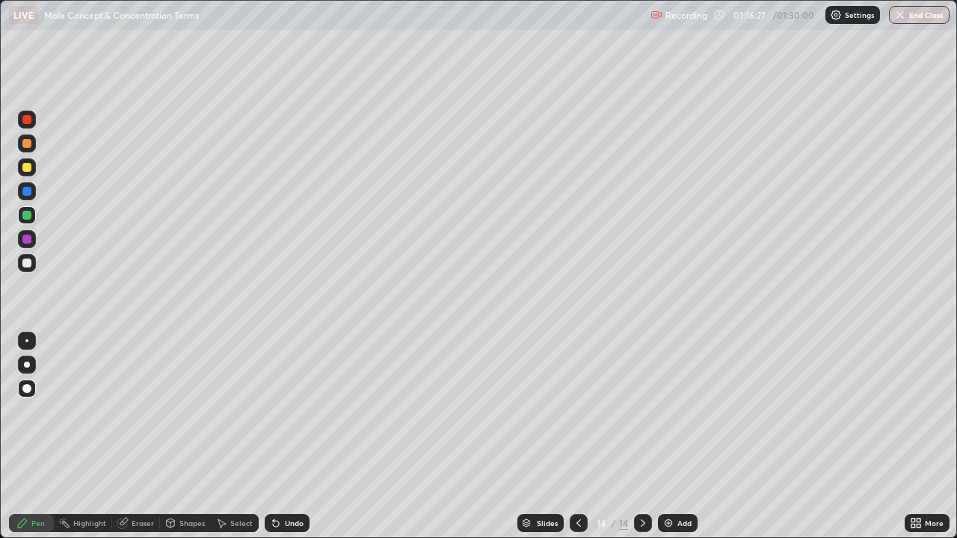
click at [30, 265] on div at bounding box center [26, 263] width 9 height 9
click at [27, 218] on div at bounding box center [26, 215] width 9 height 9
click at [27, 241] on div at bounding box center [26, 239] width 9 height 9
click at [25, 165] on div at bounding box center [26, 167] width 9 height 9
click at [933, 19] on button "End Class" at bounding box center [919, 15] width 61 height 18
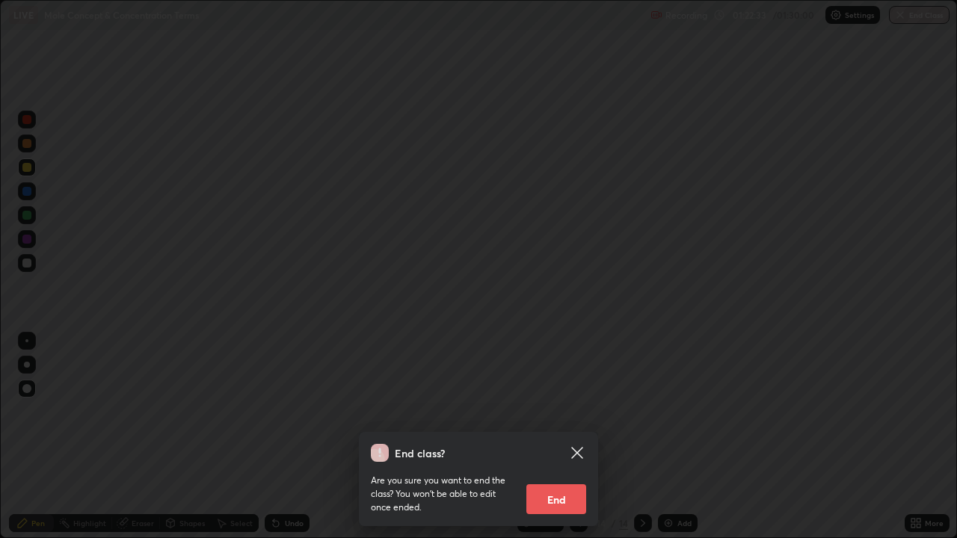
click at [559, 436] on button "End" at bounding box center [556, 499] width 60 height 30
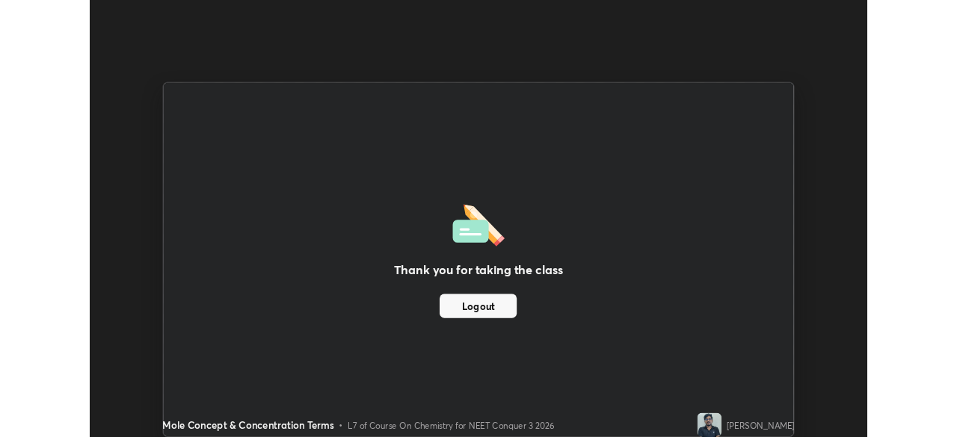
scroll to position [74304, 73786]
